Goal: Register for event/course

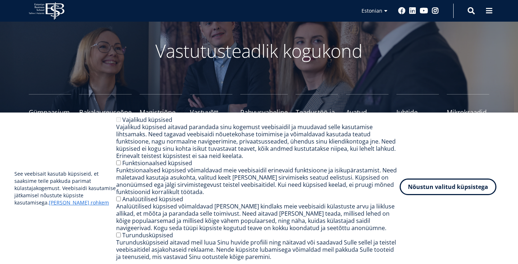
click at [438, 191] on button "Nõustun valitud küpsistega" at bounding box center [448, 186] width 97 height 17
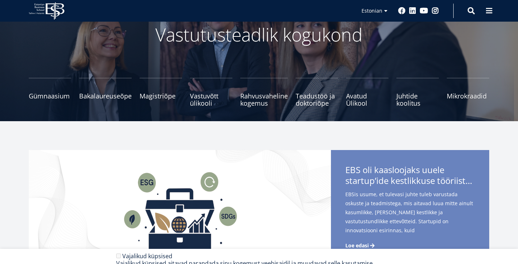
scroll to position [55, 0]
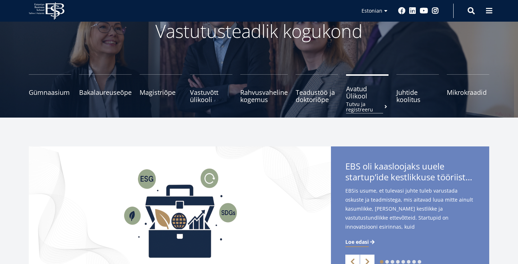
click at [353, 95] on span "Avatud Ülikool Tutvu ja registreeru" at bounding box center [367, 92] width 42 height 14
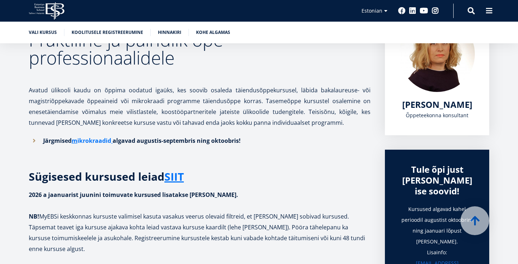
scroll to position [134, 0]
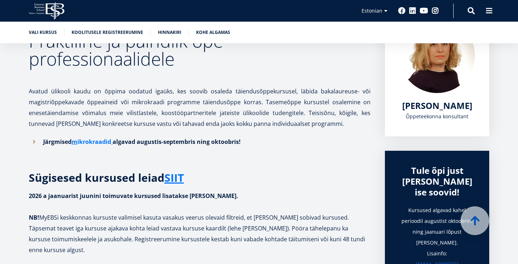
click at [95, 144] on link "ikrokraadid" at bounding box center [94, 141] width 34 height 11
